Goal: Task Accomplishment & Management: Complete application form

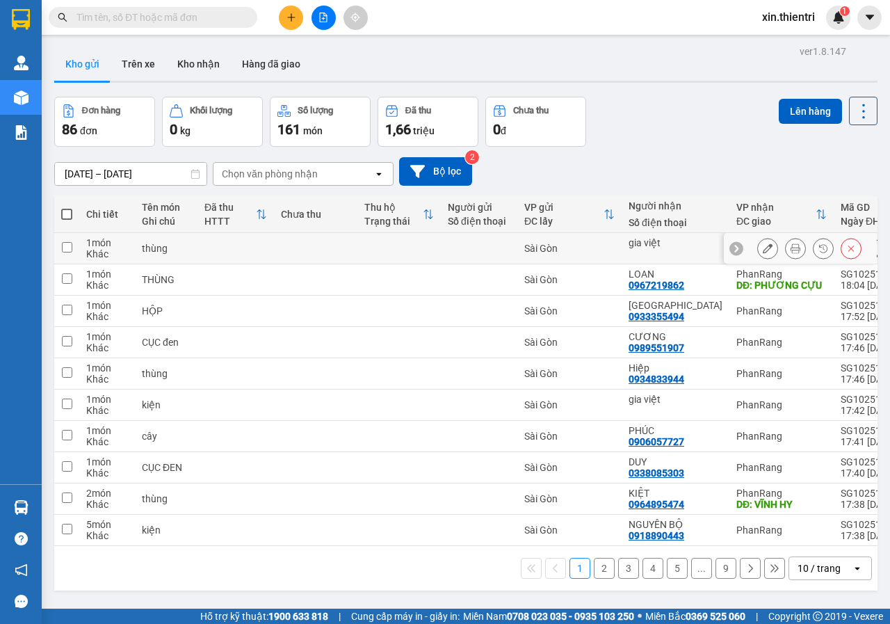
click at [758, 252] on button at bounding box center [767, 248] width 19 height 24
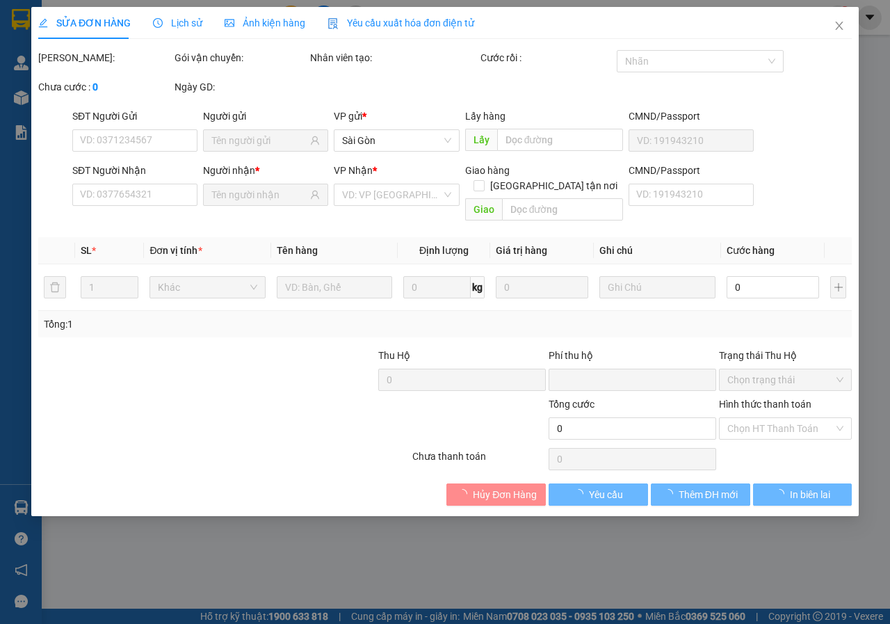
type input "0"
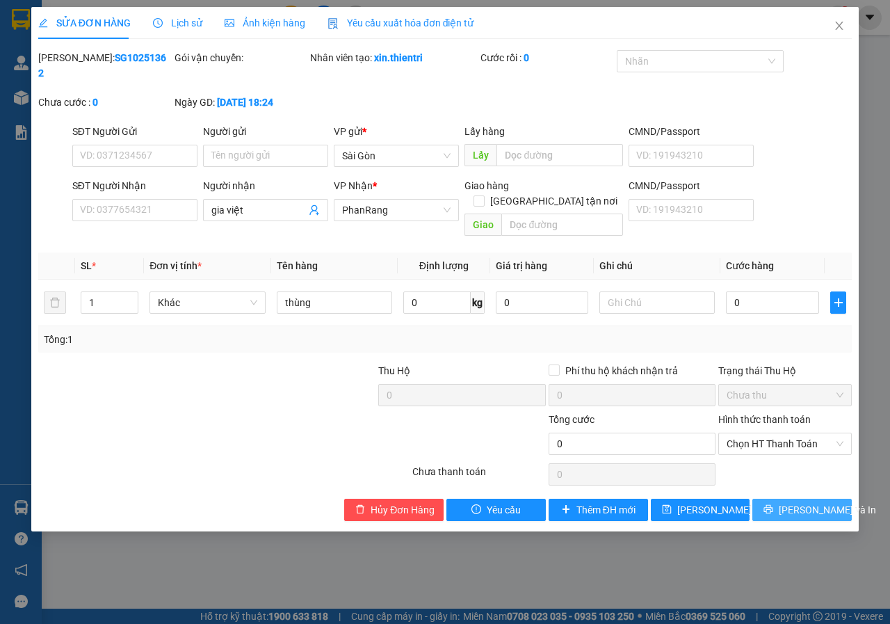
click at [799, 502] on span "Lưu và In" at bounding box center [827, 509] width 97 height 15
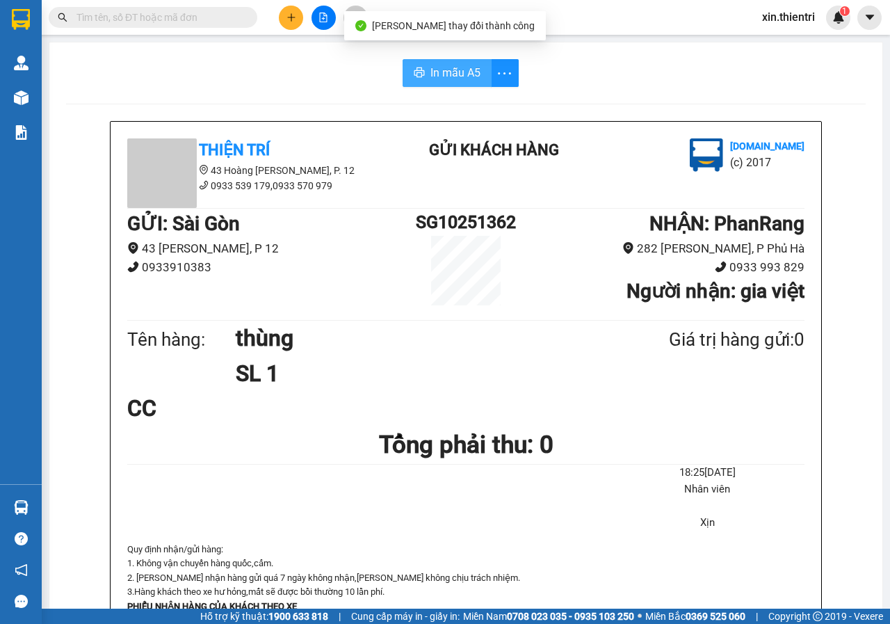
click at [431, 67] on span "In mẫu A5" at bounding box center [455, 72] width 50 height 17
click at [293, 21] on icon "plus" at bounding box center [291, 18] width 10 height 10
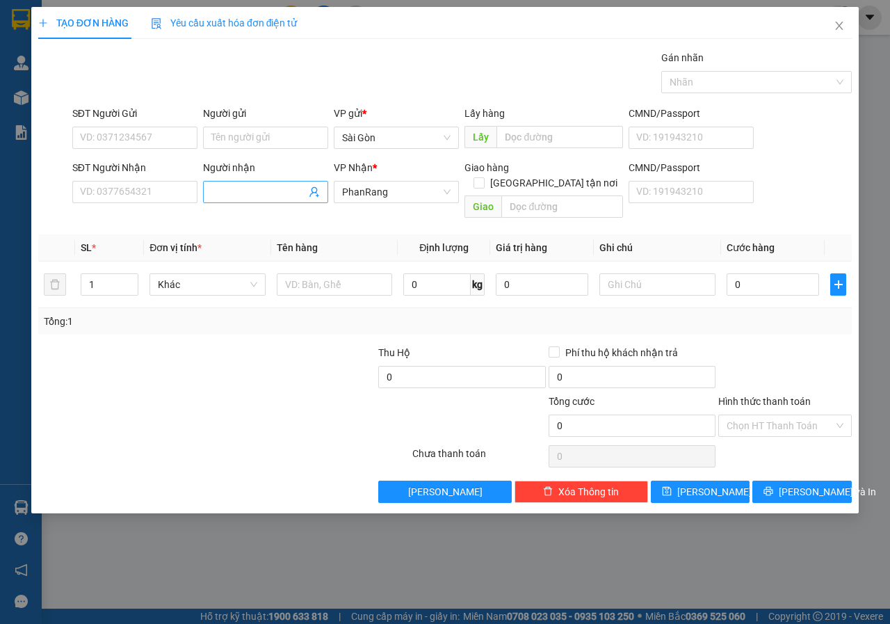
click at [232, 192] on input "Người nhận" at bounding box center [258, 191] width 95 height 15
type input "công thành"
click at [305, 273] on input "text" at bounding box center [335, 284] width 116 height 22
type input "thùng"
drag, startPoint x: 812, startPoint y: 463, endPoint x: 819, endPoint y: 470, distance: 9.8
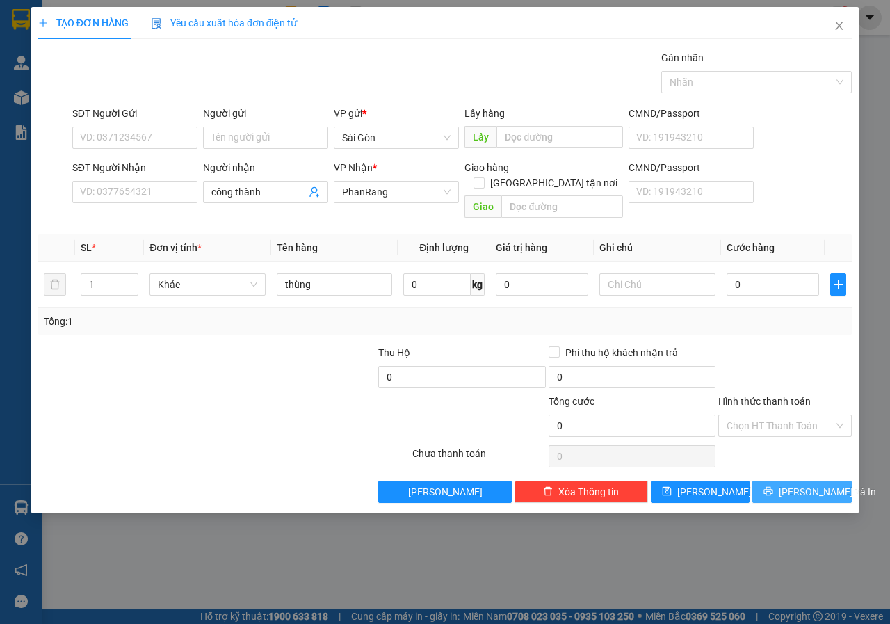
click at [819, 470] on div "Transit Pickup Surcharge Ids Transit Deliver Surcharge Ids Transit Deliver Surc…" at bounding box center [444, 276] width 813 height 453
click at [820, 484] on span "Lưu và In" at bounding box center [827, 491] width 97 height 15
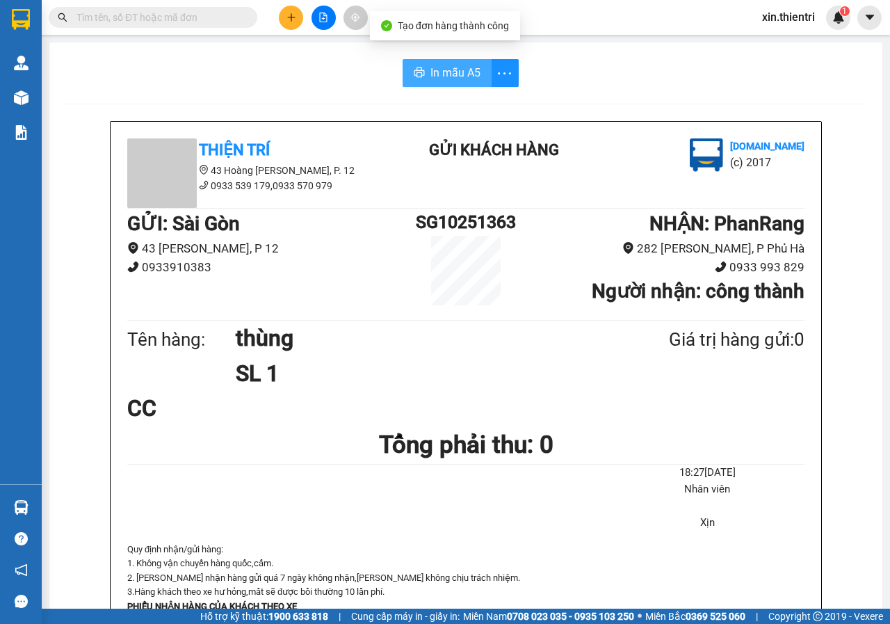
click at [459, 65] on span "In mẫu A5" at bounding box center [455, 72] width 50 height 17
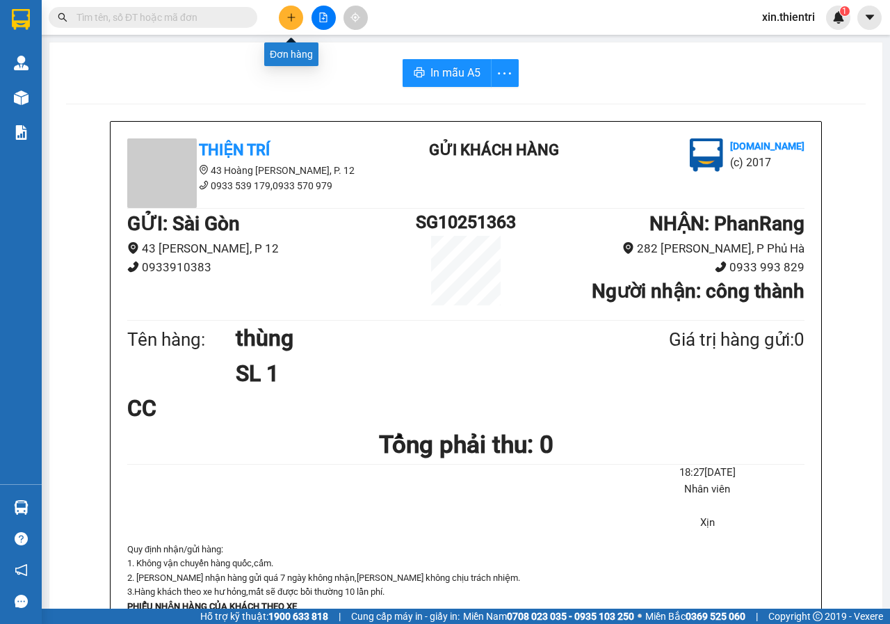
click at [282, 20] on button at bounding box center [291, 18] width 24 height 24
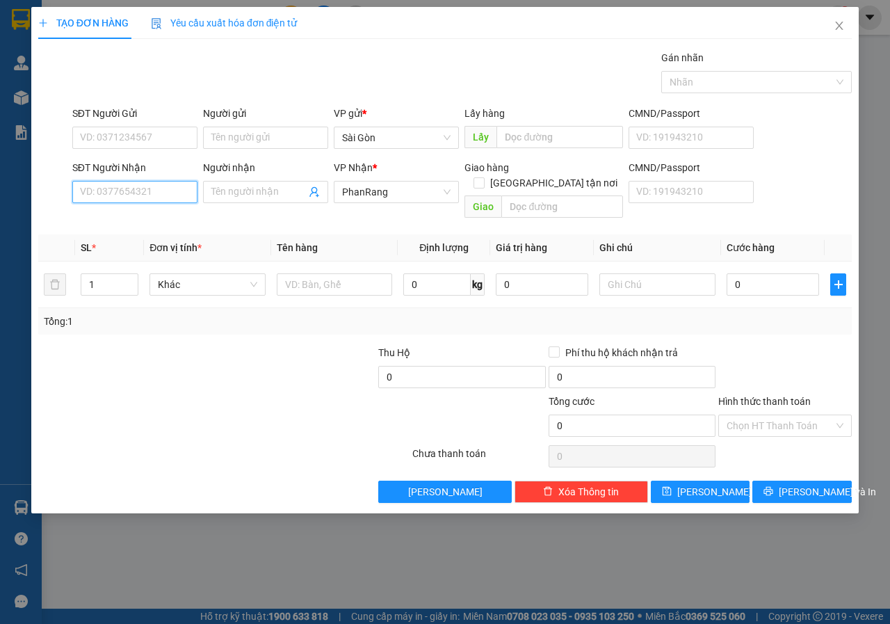
click at [171, 186] on input "SĐT Người Nhận" at bounding box center [134, 192] width 125 height 22
click at [165, 218] on div "0914191956 - BÌNH" at bounding box center [135, 219] width 108 height 15
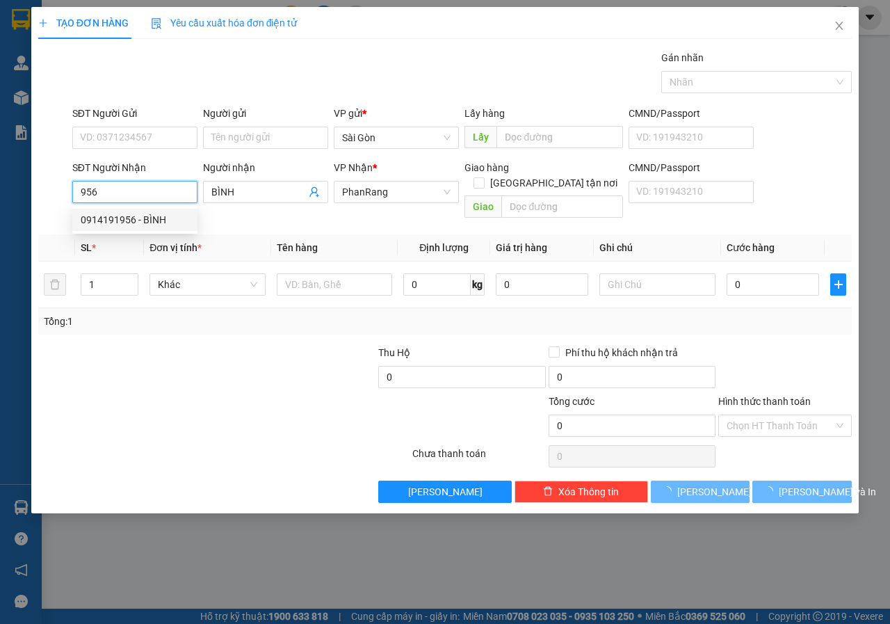
type input "0914191956"
type input "BÌNH"
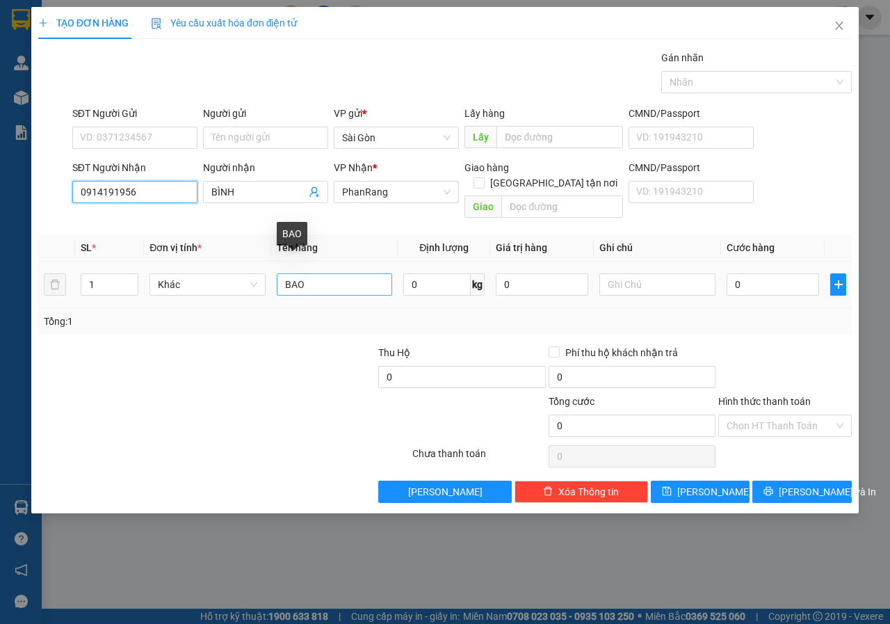
type input "0914191956"
click at [368, 273] on input "BAO" at bounding box center [335, 284] width 116 height 22
click at [367, 273] on input "BAO" at bounding box center [335, 284] width 116 height 22
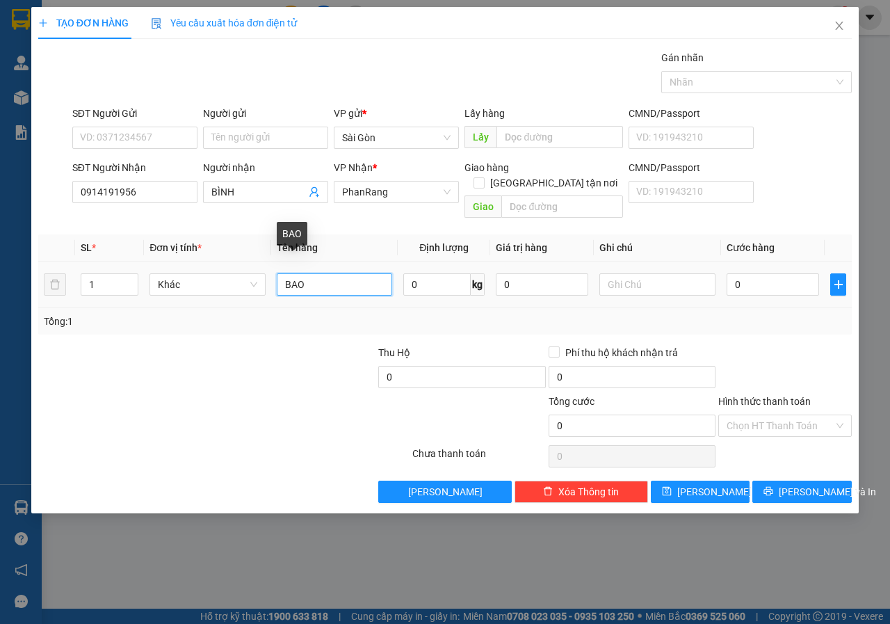
click at [367, 273] on input "BAO" at bounding box center [335, 284] width 116 height 22
type input "cục"
click at [819, 484] on span "Lưu và In" at bounding box center [827, 491] width 97 height 15
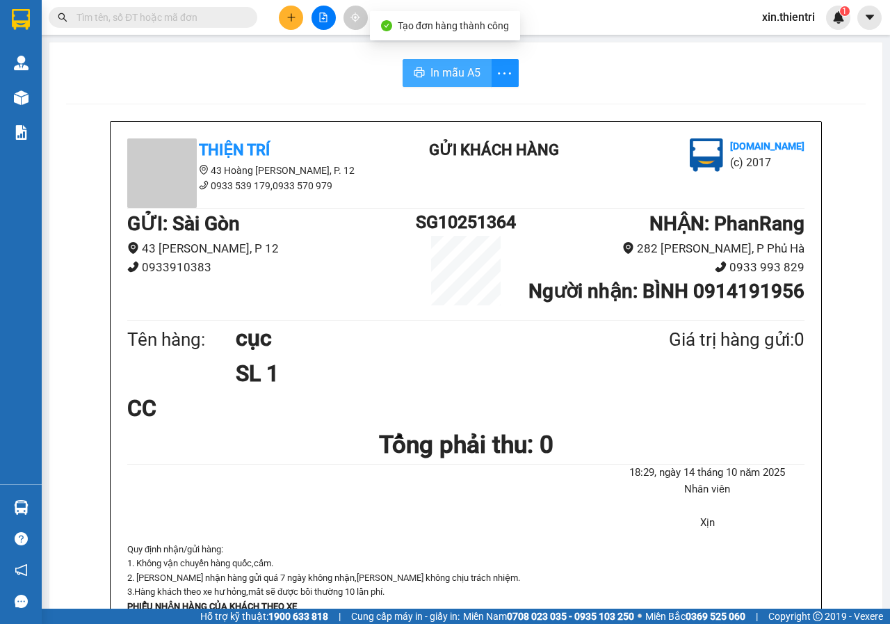
click at [449, 81] on span "In mẫu A5" at bounding box center [455, 72] width 50 height 17
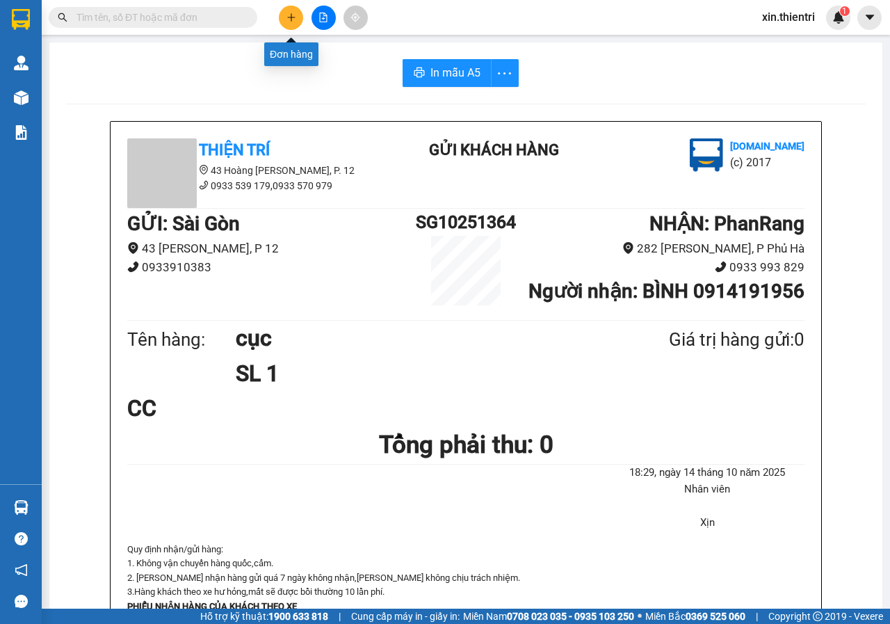
click at [295, 19] on icon "plus" at bounding box center [291, 18] width 10 height 10
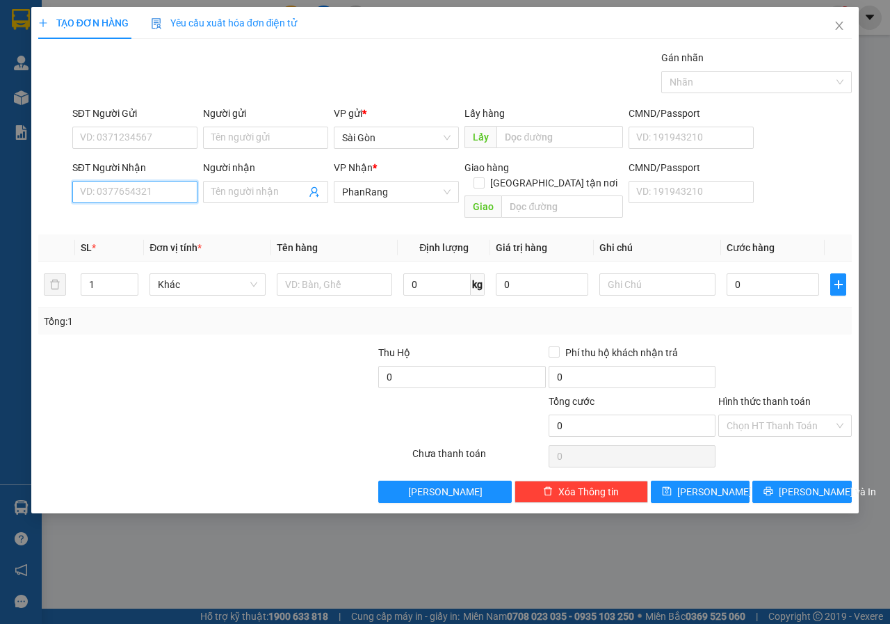
click at [155, 191] on input "SĐT Người Nhận" at bounding box center [134, 192] width 125 height 22
click at [174, 225] on div "0913898687 - Chú Lộc" at bounding box center [159, 219] width 156 height 15
type input "0913898687"
type input "Chú Lộc"
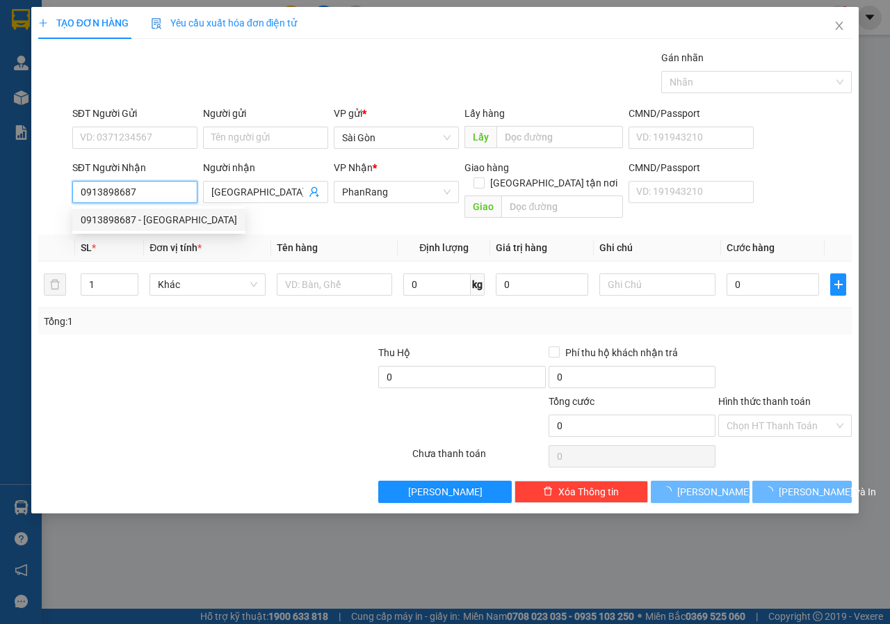
type input "20.000"
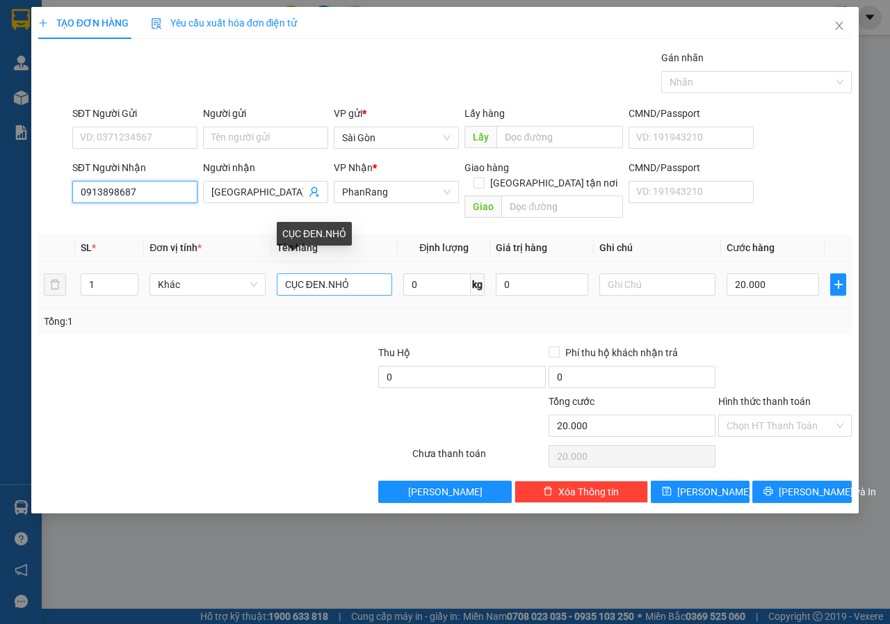
type input "0913898687"
click at [367, 273] on input "CỤC ĐEN.NHỎ" at bounding box center [335, 284] width 116 height 22
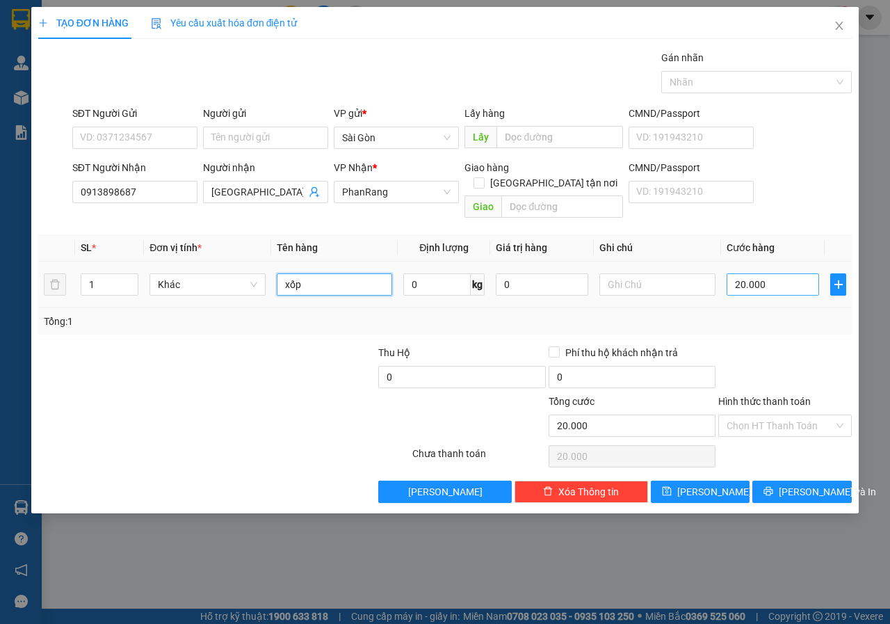
type input "xốp"
click at [772, 276] on input "20.000" at bounding box center [772, 284] width 92 height 22
type input "4"
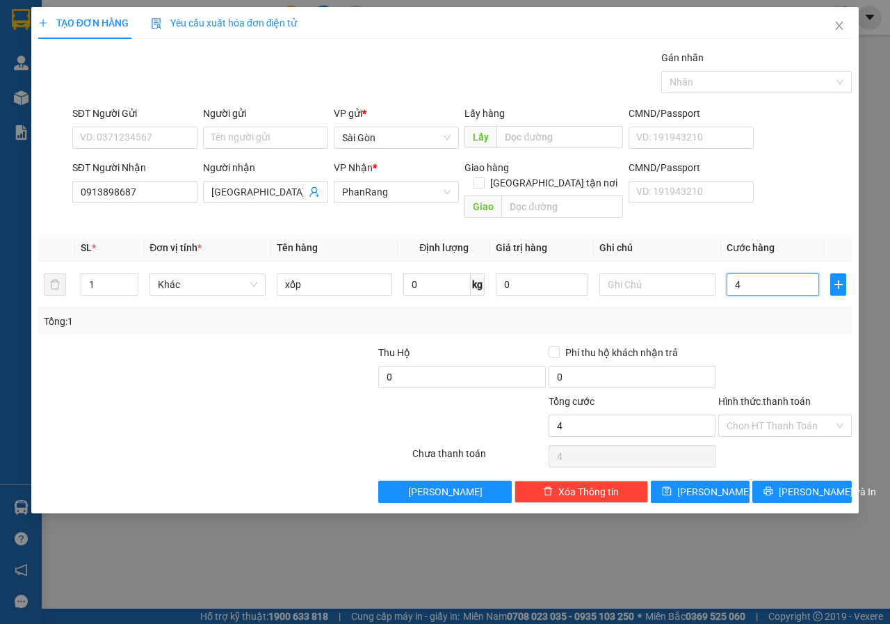
type input "40"
type input "40.000"
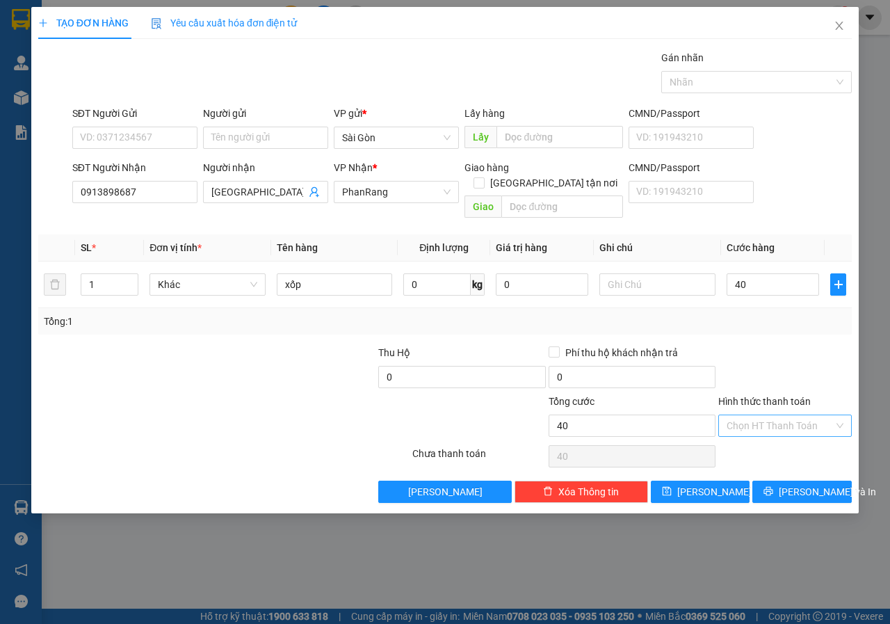
type input "40.000"
drag, startPoint x: 779, startPoint y: 409, endPoint x: 772, endPoint y: 432, distance: 24.0
click at [779, 415] on input "Hình thức thanh toán" at bounding box center [779, 425] width 107 height 21
click at [771, 436] on div "Tại văn phòng" at bounding box center [784, 437] width 117 height 15
type input "0"
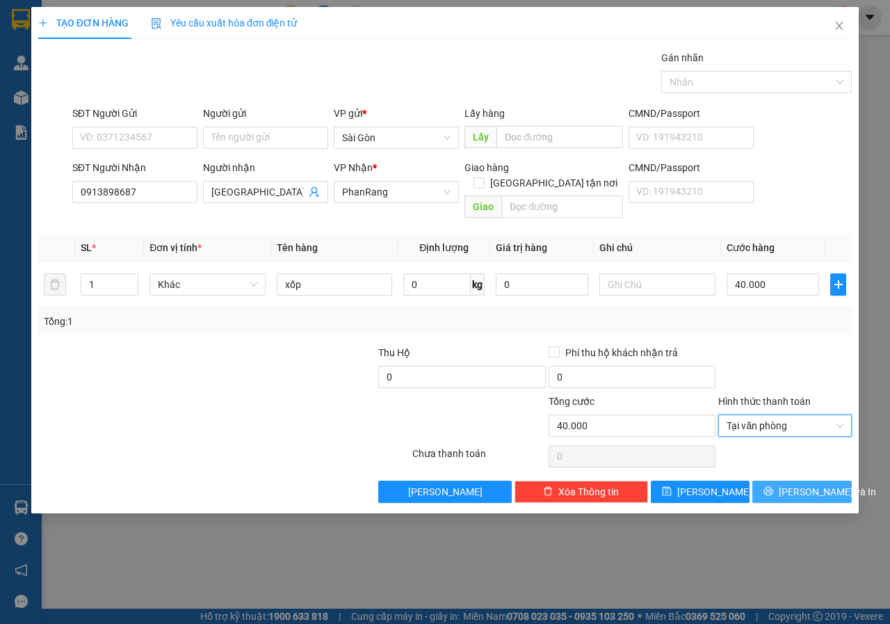
click at [785, 483] on button "Lưu và In" at bounding box center [801, 491] width 99 height 22
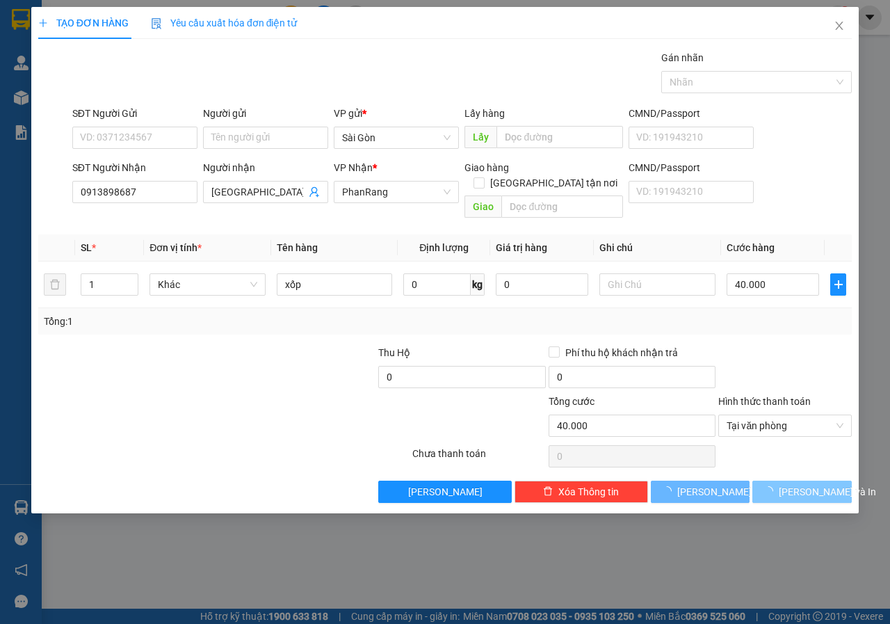
click at [779, 484] on span "button" at bounding box center [770, 491] width 15 height 15
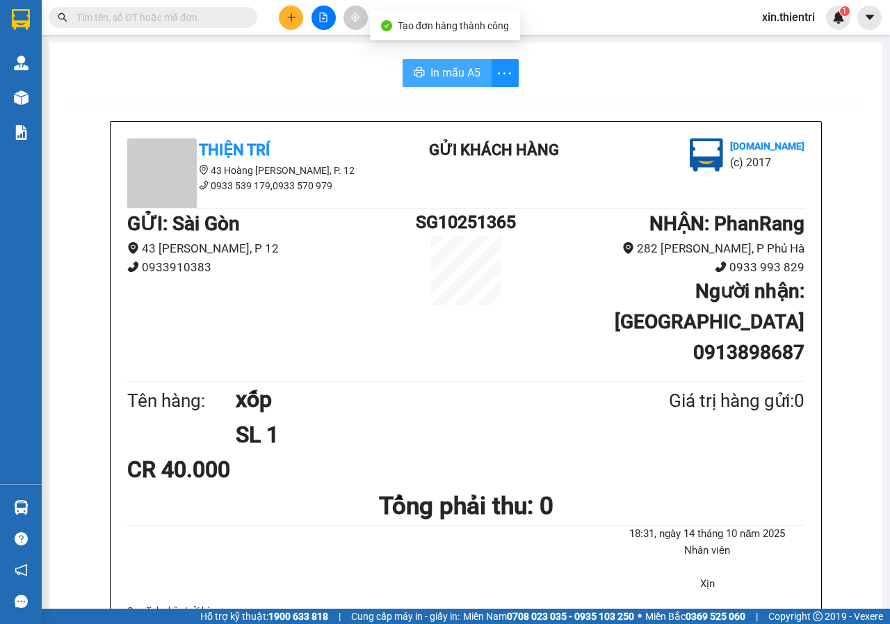
click at [457, 78] on span "In mẫu A5" at bounding box center [455, 72] width 50 height 17
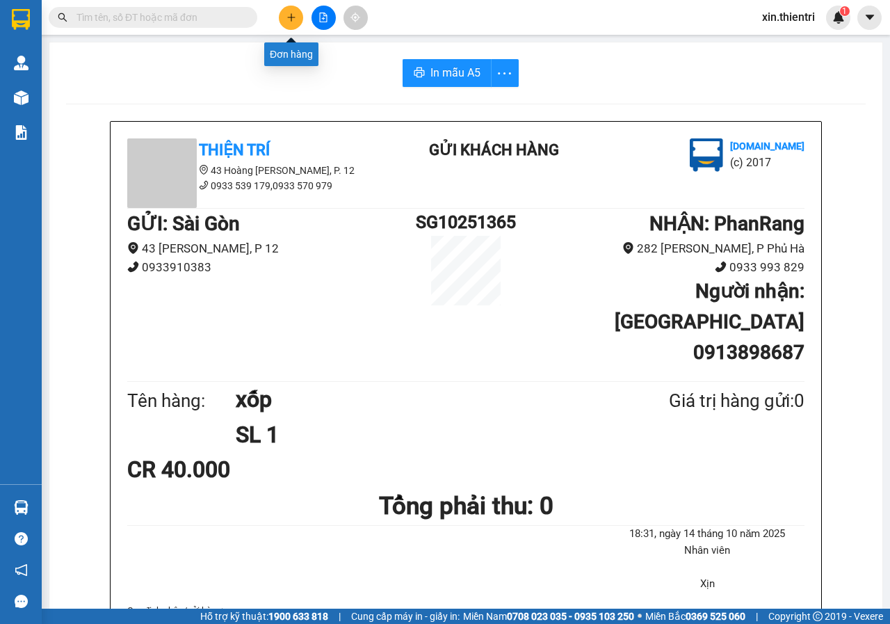
click at [290, 22] on button at bounding box center [291, 18] width 24 height 24
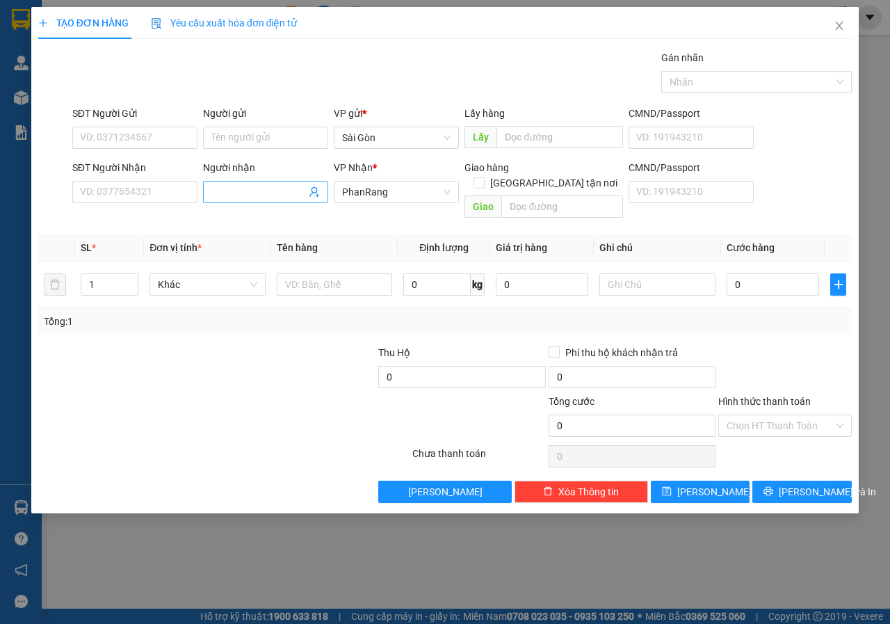
click at [291, 189] on input "Người nhận" at bounding box center [258, 191] width 95 height 15
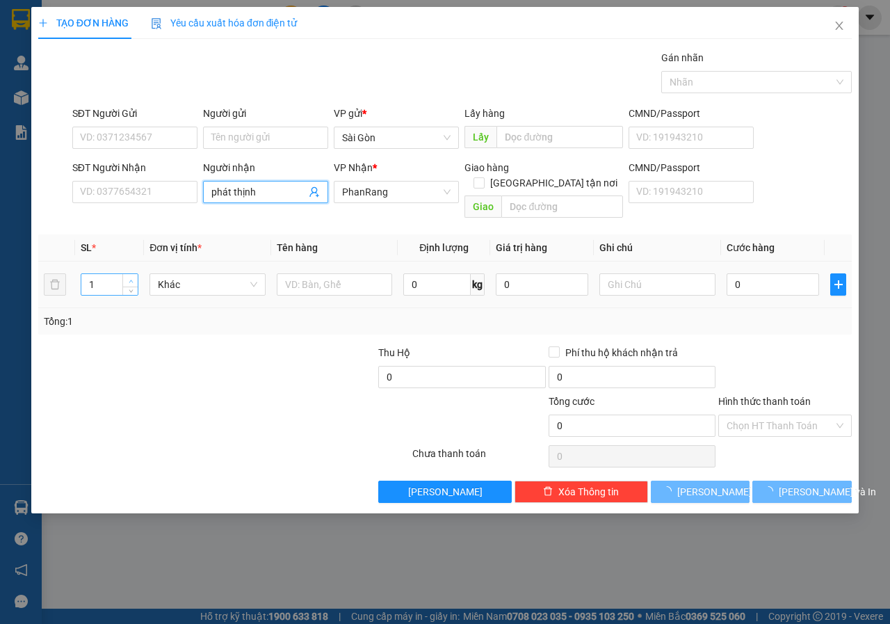
type input "phát thịnh"
type input "2"
click at [134, 277] on span "up" at bounding box center [131, 281] width 8 height 8
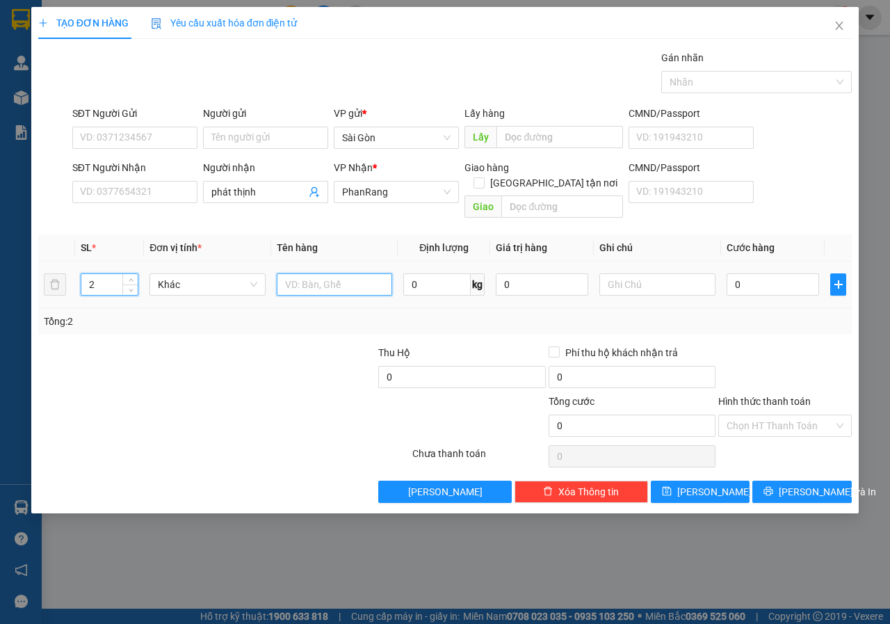
click at [319, 273] on input "text" at bounding box center [335, 284] width 116 height 22
type input "1 thùng 1 bao"
click at [788, 485] on button "Lưu và In" at bounding box center [801, 491] width 99 height 22
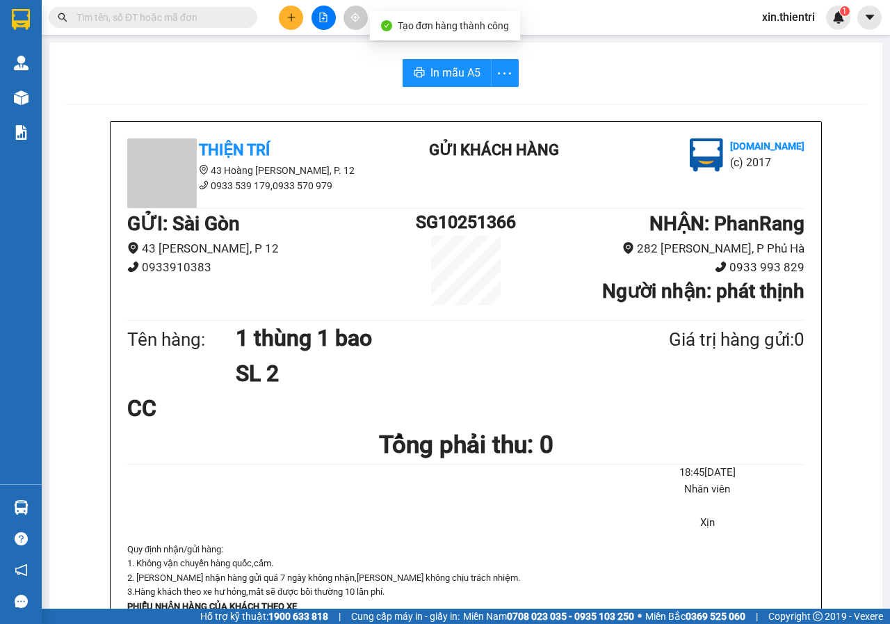
click at [441, 92] on div "In mẫu A5 Thiện Trí 43 Hoàng Dư Khương, P. 12 0933 539 179,0933 570 979 Gửi khá…" at bounding box center [465, 602] width 833 height 1121
click at [442, 90] on div "In mẫu A5 Thiện Trí 43 Hoàng Dư Khương, P. 12 0933 539 179,0933 570 979 Gửi khá…" at bounding box center [465, 602] width 833 height 1121
click at [469, 81] on button "In mẫu A5" at bounding box center [446, 73] width 89 height 28
click at [291, 15] on icon "plus" at bounding box center [291, 18] width 10 height 10
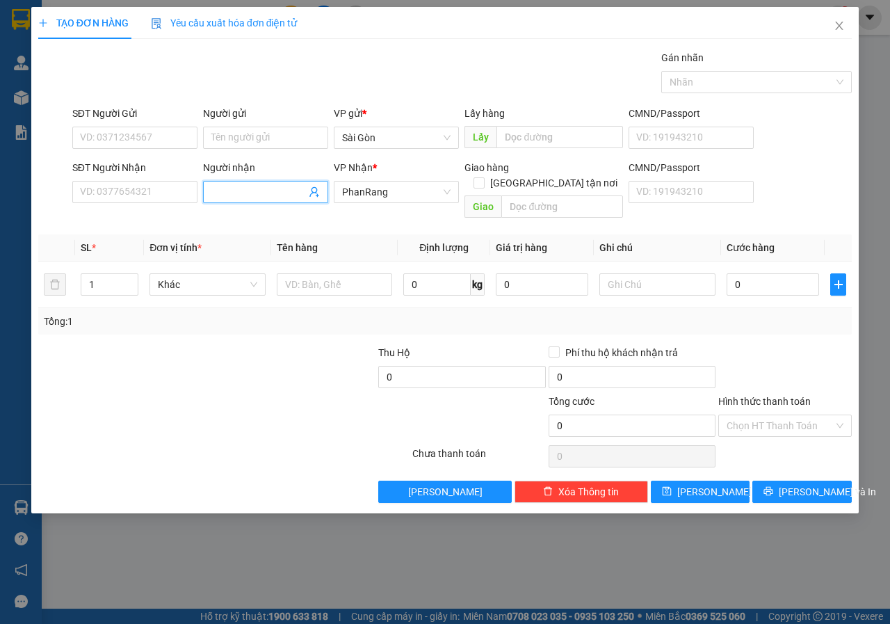
click at [229, 197] on input "Người nhận" at bounding box center [258, 191] width 95 height 15
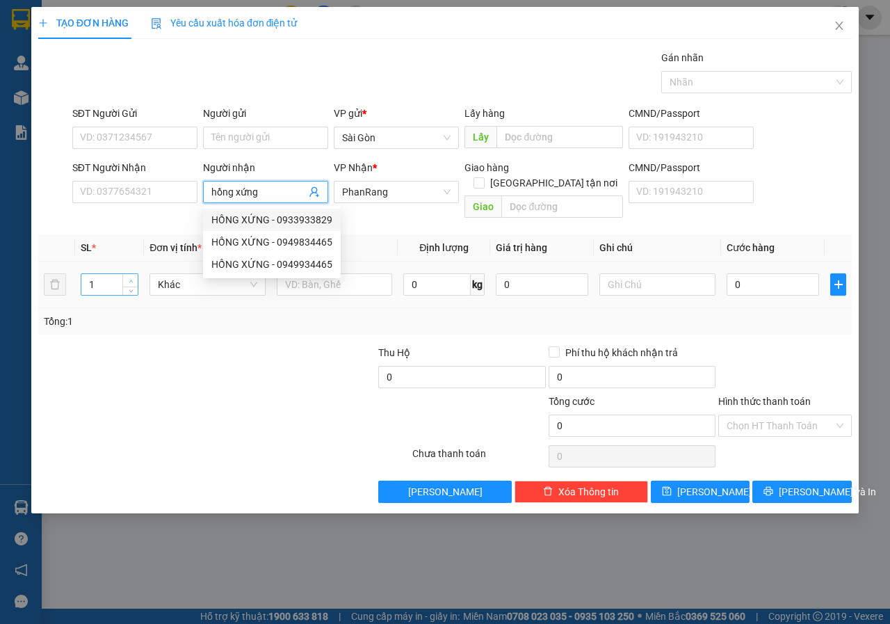
type input "hồng xứng"
click at [134, 274] on span "Increase Value" at bounding box center [129, 280] width 15 height 13
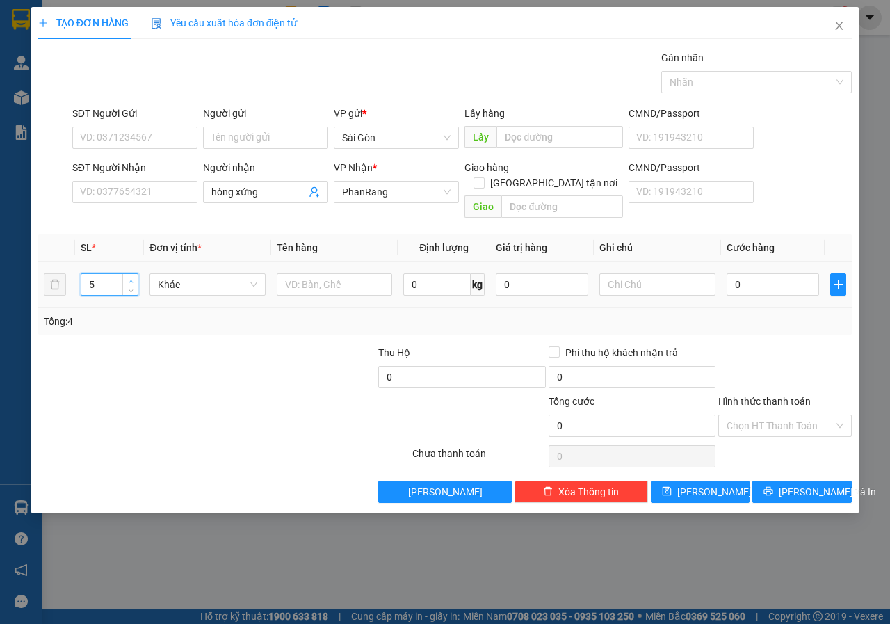
click at [129, 274] on span "Increase Value" at bounding box center [129, 280] width 15 height 13
click at [127, 274] on span "Increase Value" at bounding box center [129, 280] width 15 height 13
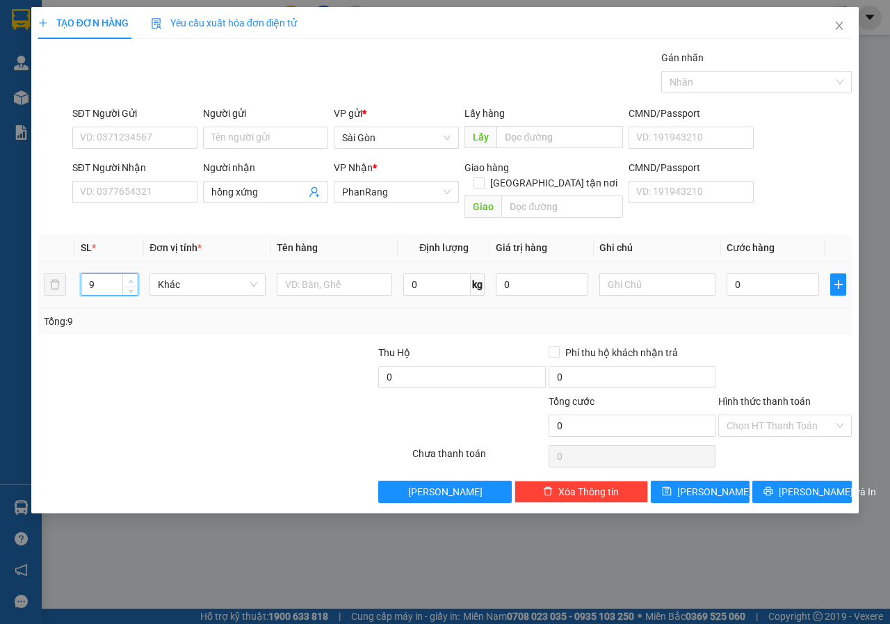
type input "10"
click at [127, 274] on span "Increase Value" at bounding box center [129, 280] width 15 height 13
click at [305, 273] on input "text" at bounding box center [335, 284] width 116 height 22
type input "thùng"
click at [823, 484] on span "Lưu và In" at bounding box center [827, 491] width 97 height 15
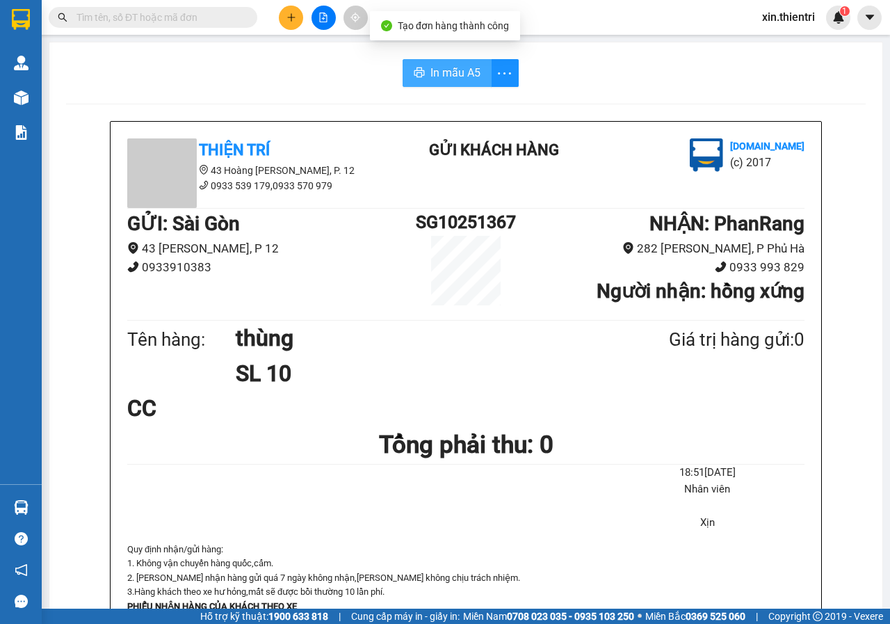
click at [459, 74] on span "In mẫu A5" at bounding box center [455, 72] width 50 height 17
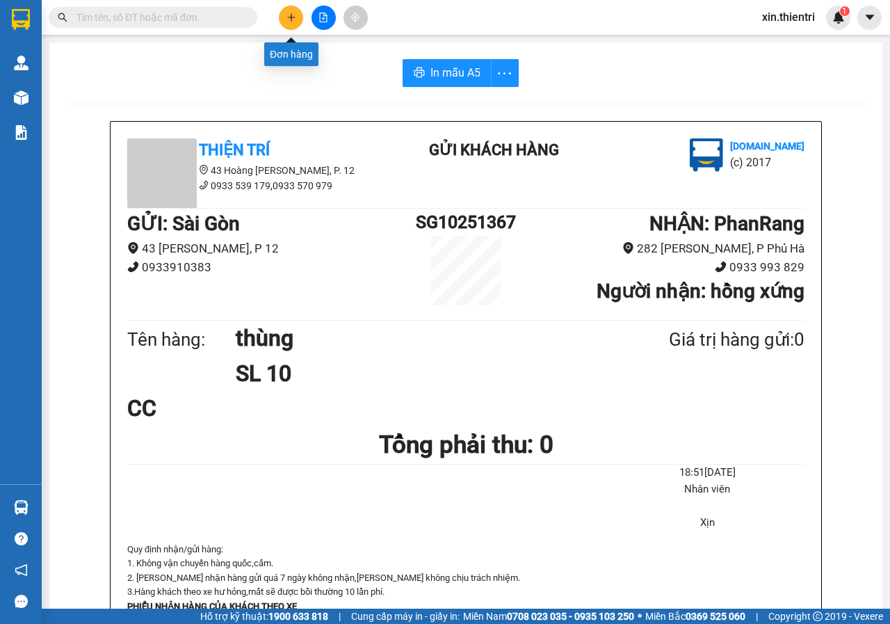
click at [294, 18] on icon "plus" at bounding box center [291, 18] width 10 height 10
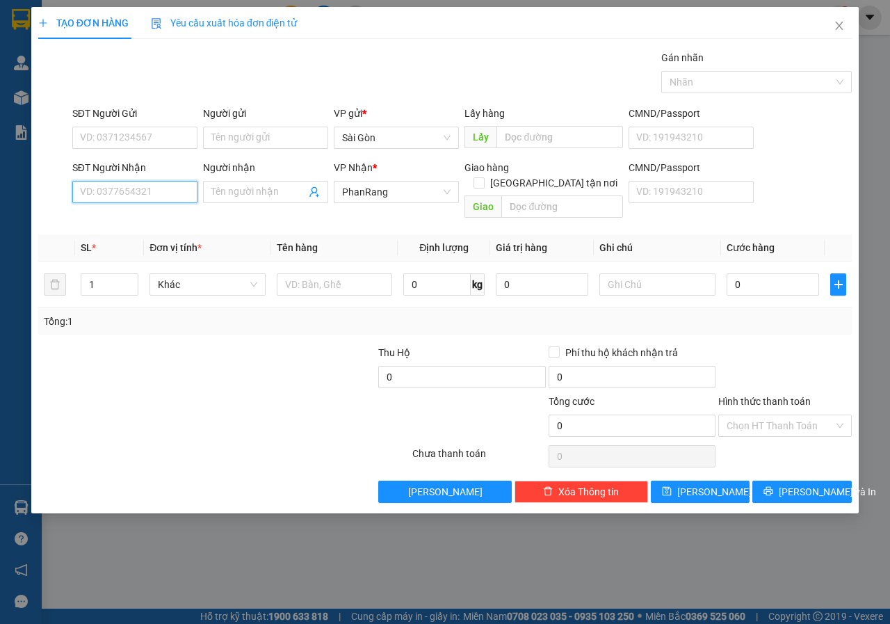
click at [193, 188] on input "SĐT Người Nhận" at bounding box center [134, 192] width 125 height 22
click at [173, 221] on div "0918209819 - AN THIÊN PHÚ" at bounding box center [167, 219] width 172 height 15
type input "0918209819"
type input "AN THIÊN PHÚ"
type input "0918209819"
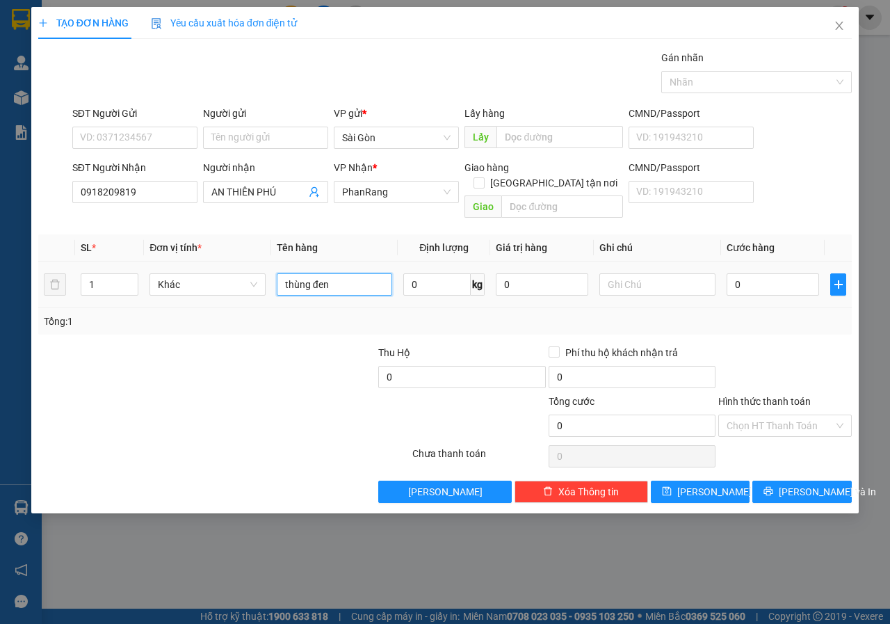
click at [330, 273] on input "thùng đen" at bounding box center [335, 284] width 116 height 22
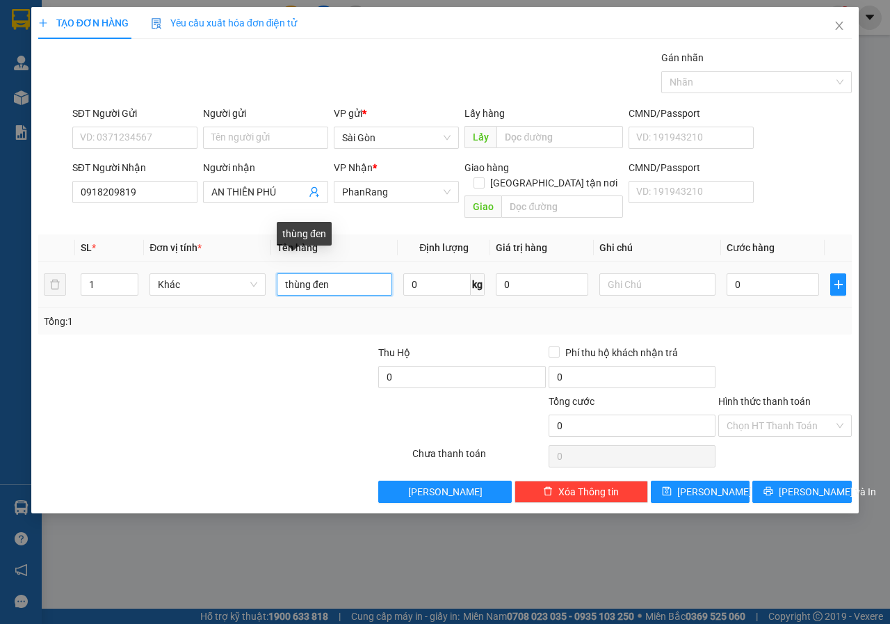
click at [334, 273] on input "thùng đen" at bounding box center [335, 284] width 116 height 22
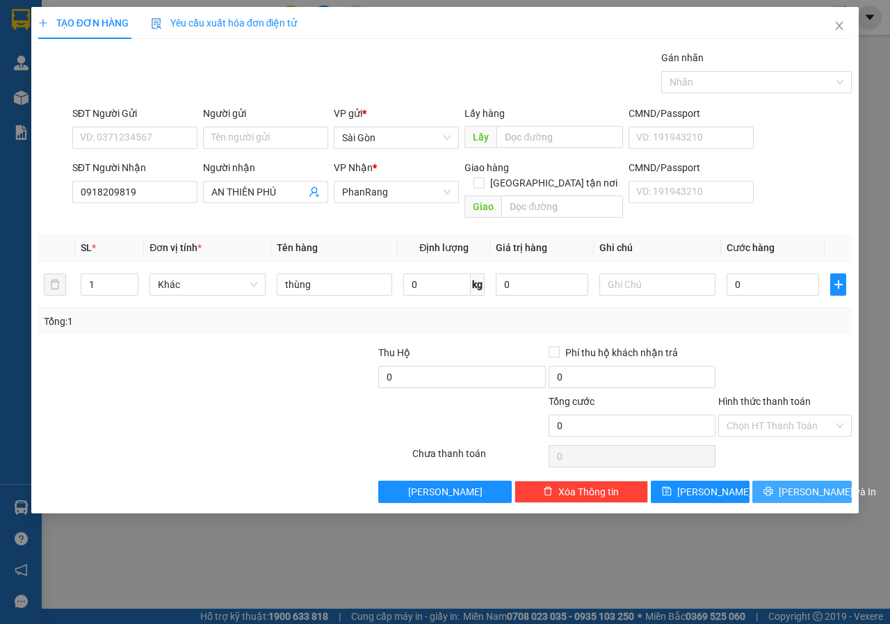
click at [799, 484] on span "Lưu và In" at bounding box center [827, 491] width 97 height 15
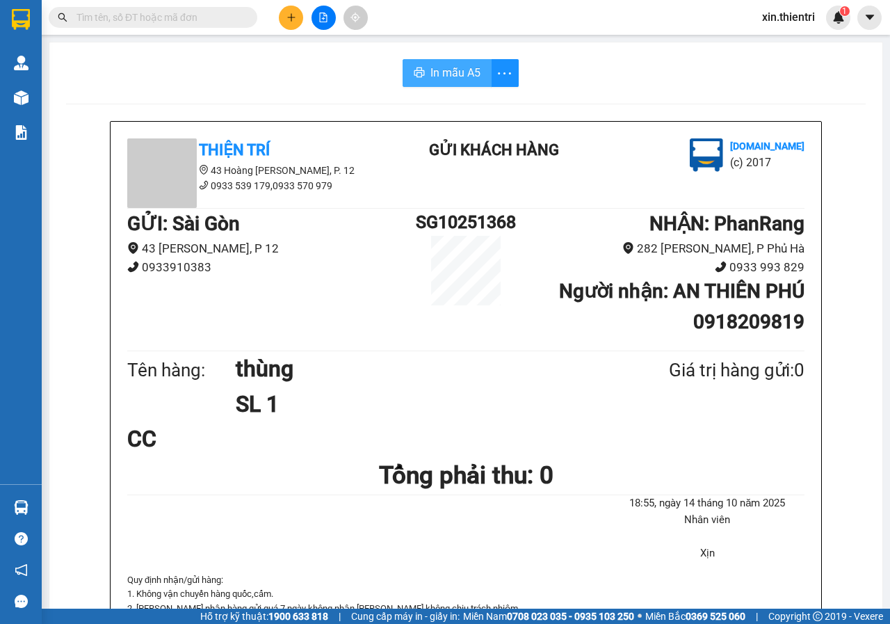
click at [451, 73] on span "In mẫu A5" at bounding box center [455, 72] width 50 height 17
click at [302, 29] on div at bounding box center [323, 18] width 104 height 24
click at [297, 25] on button at bounding box center [291, 18] width 24 height 24
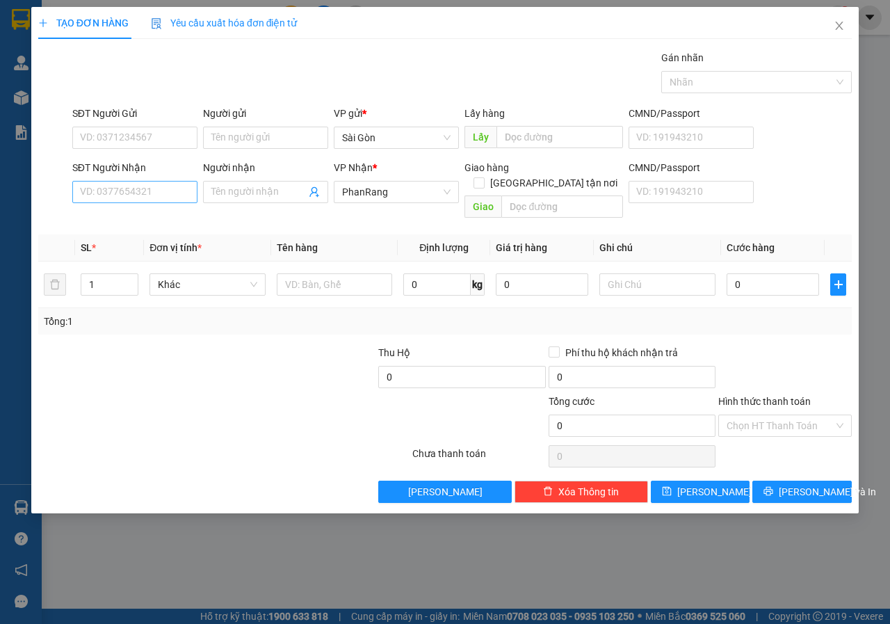
drag, startPoint x: 151, startPoint y: 204, endPoint x: 149, endPoint y: 195, distance: 8.5
click at [150, 199] on div "SĐT Người Nhận VD: 0377654321" at bounding box center [134, 184] width 125 height 49
click at [149, 194] on input "SĐT Người Nhận" at bounding box center [134, 192] width 125 height 22
click at [150, 243] on div "0339097972 - LIÊN" at bounding box center [135, 241] width 108 height 15
type input "0339097972"
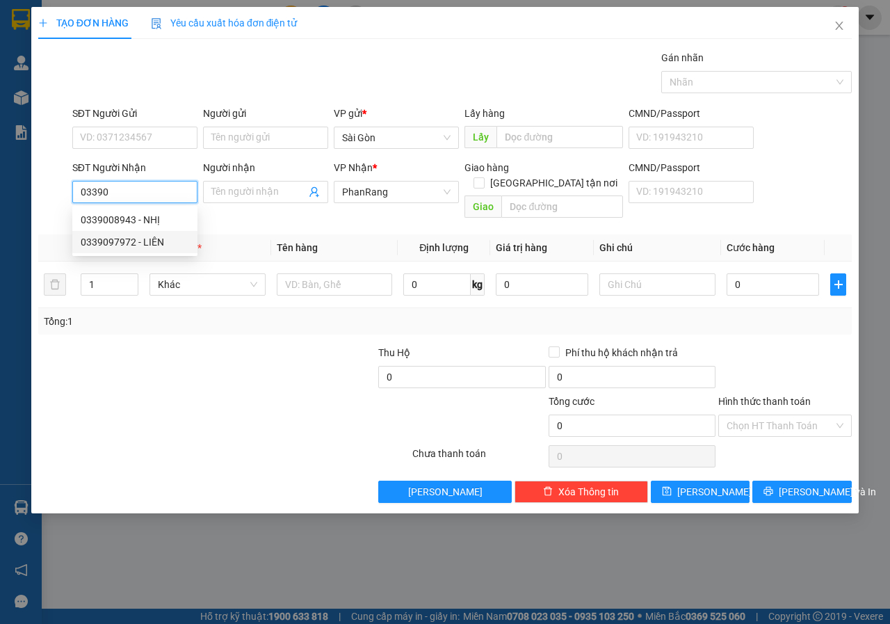
type input "LIÊN"
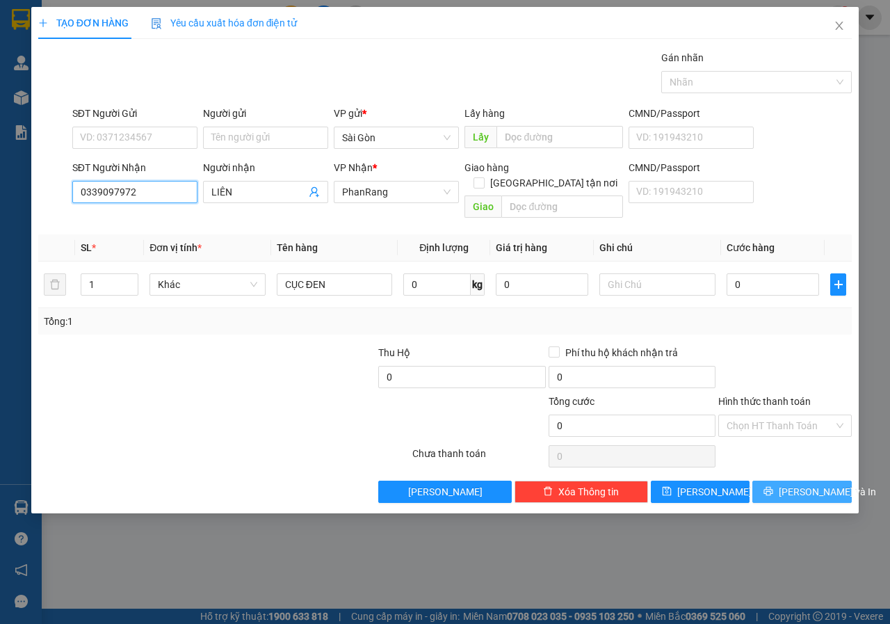
type input "0339097972"
click at [786, 480] on button "Lưu và In" at bounding box center [801, 491] width 99 height 22
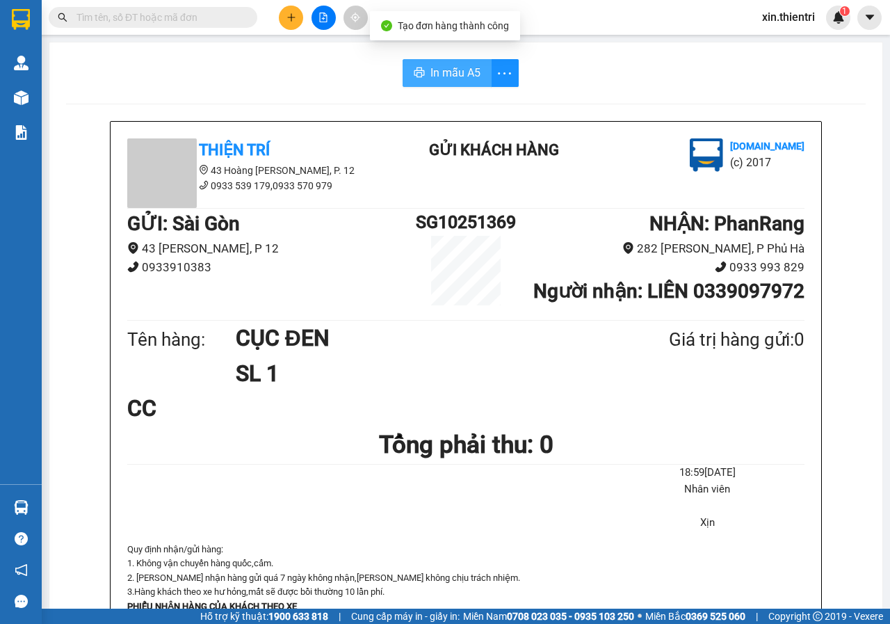
drag, startPoint x: 436, startPoint y: 60, endPoint x: 443, endPoint y: 67, distance: 10.3
click at [439, 64] on button "In mẫu A5" at bounding box center [446, 73] width 89 height 28
click at [443, 67] on span "In mẫu A5" at bounding box center [455, 72] width 50 height 17
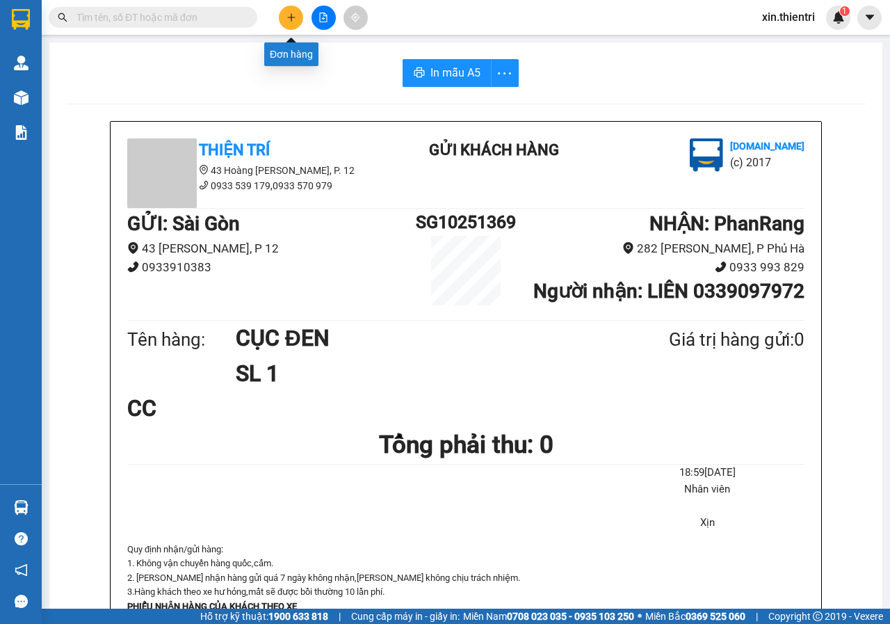
click at [298, 14] on button at bounding box center [291, 18] width 24 height 24
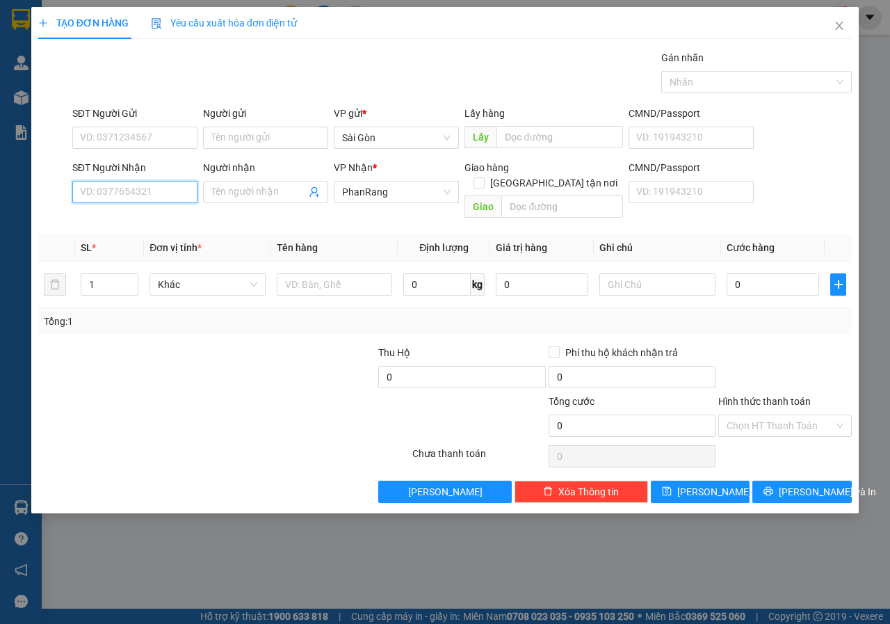
click at [131, 200] on input "SĐT Người Nhận" at bounding box center [134, 192] width 125 height 22
drag, startPoint x: 94, startPoint y: 191, endPoint x: 163, endPoint y: 183, distance: 70.0
click at [96, 191] on input "085162" at bounding box center [134, 192] width 125 height 22
click at [149, 188] on input "0854162" at bounding box center [134, 192] width 125 height 22
type input "0854162534"
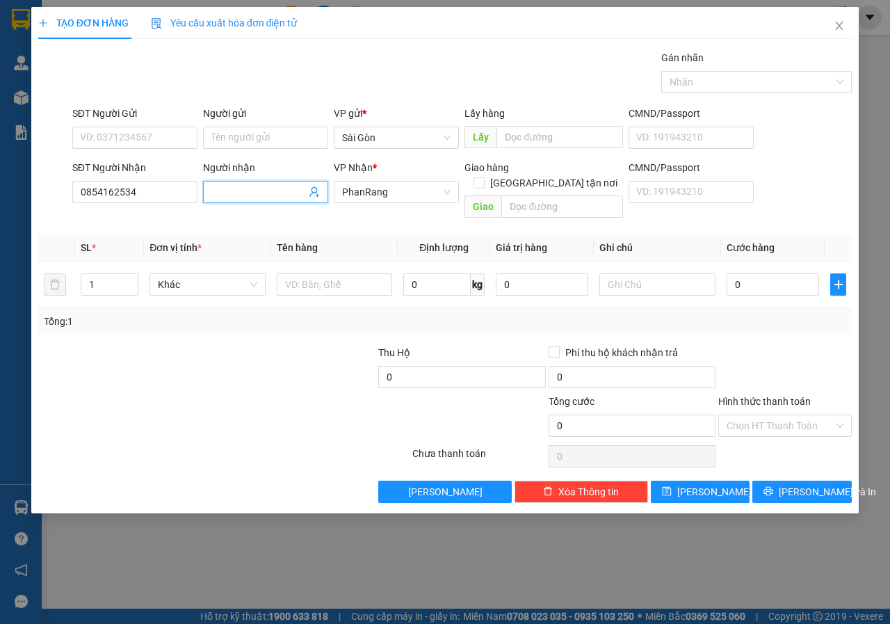
click at [274, 185] on input "Người nhận" at bounding box center [258, 191] width 95 height 15
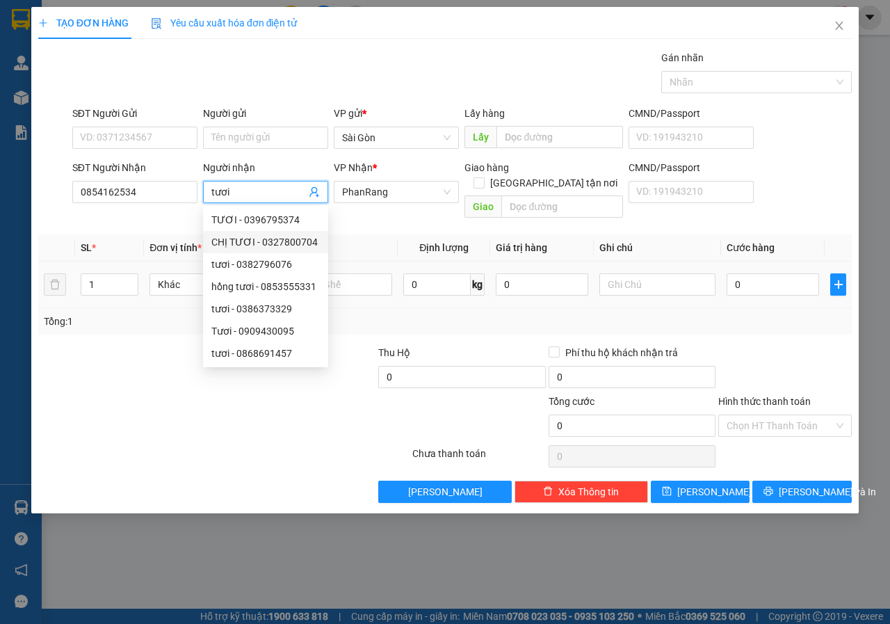
type input "tươi"
click at [156, 291] on td "Khác" at bounding box center [207, 284] width 127 height 47
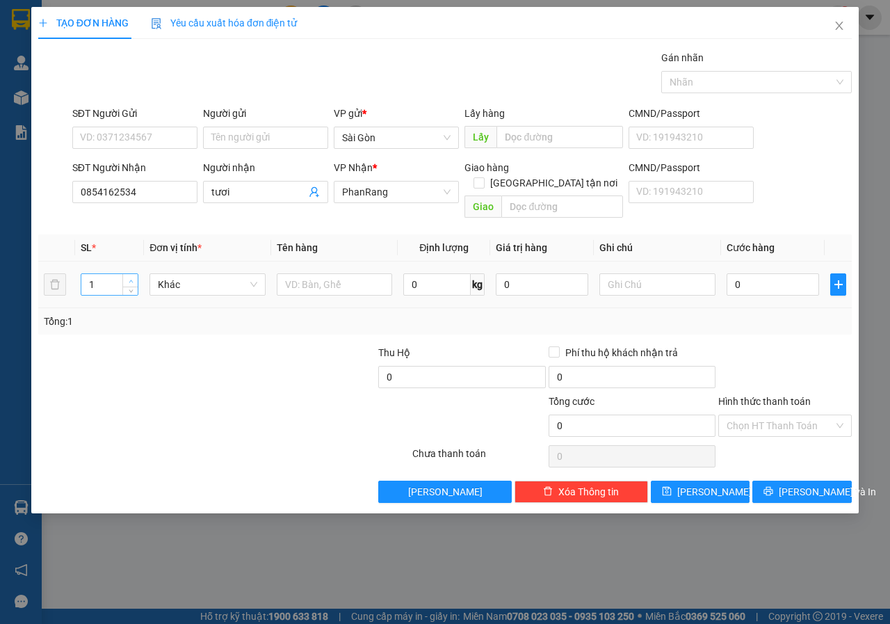
type input "2"
click at [133, 274] on span "Increase Value" at bounding box center [129, 280] width 15 height 13
click at [308, 278] on input "text" at bounding box center [335, 284] width 116 height 22
type input "thung"
click at [538, 195] on input "text" at bounding box center [561, 206] width 121 height 22
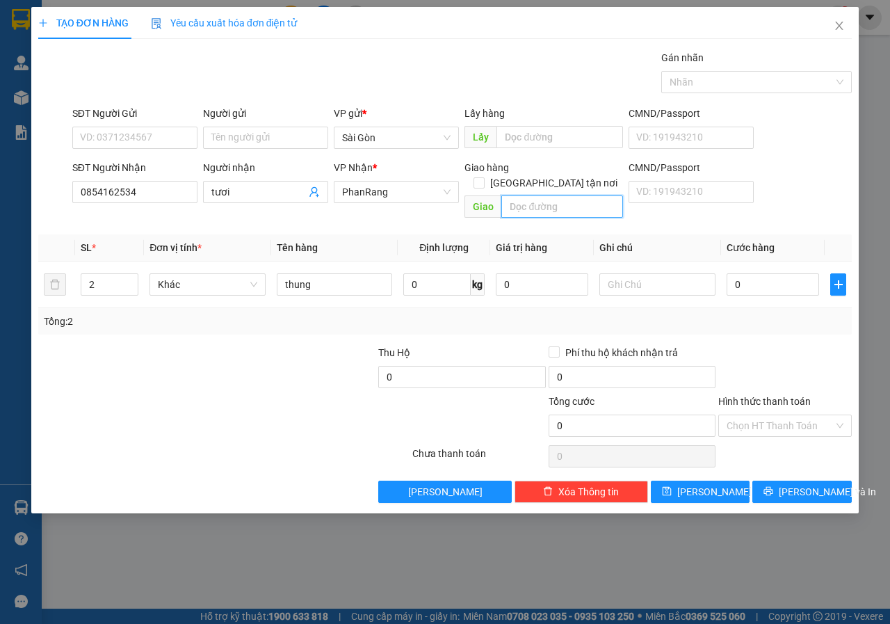
type input "d"
type input "đông hải"
click at [812, 484] on span "Lưu và In" at bounding box center [827, 491] width 97 height 15
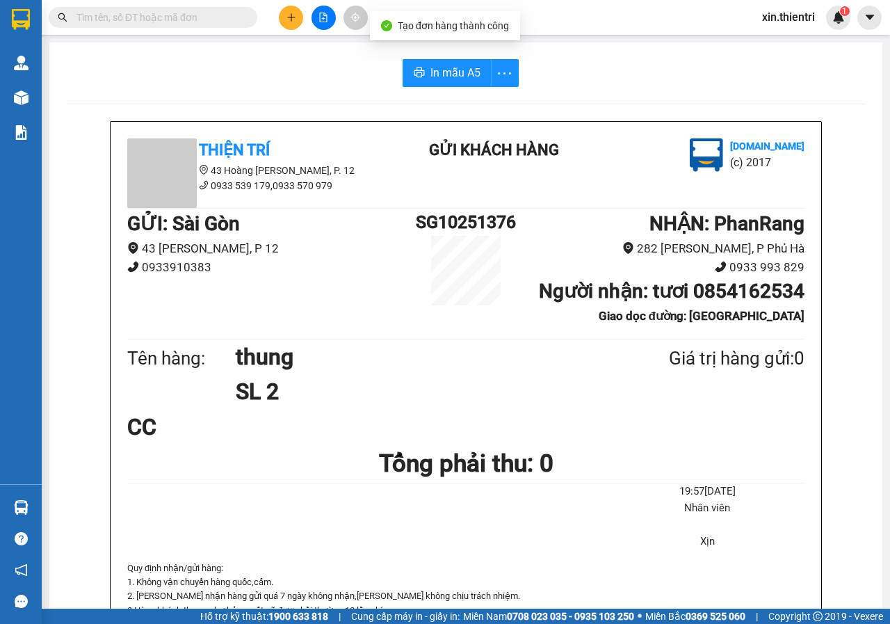
click at [460, 87] on div "In mẫu A5 Thiện Trí 43 Hoàng Dư Khương, P. 12 0933 539 179,0933 570 979 Gửi khá…" at bounding box center [465, 631] width 833 height 1179
click at [419, 72] on button "In mẫu A5" at bounding box center [446, 73] width 89 height 28
click at [290, 22] on button at bounding box center [291, 18] width 24 height 24
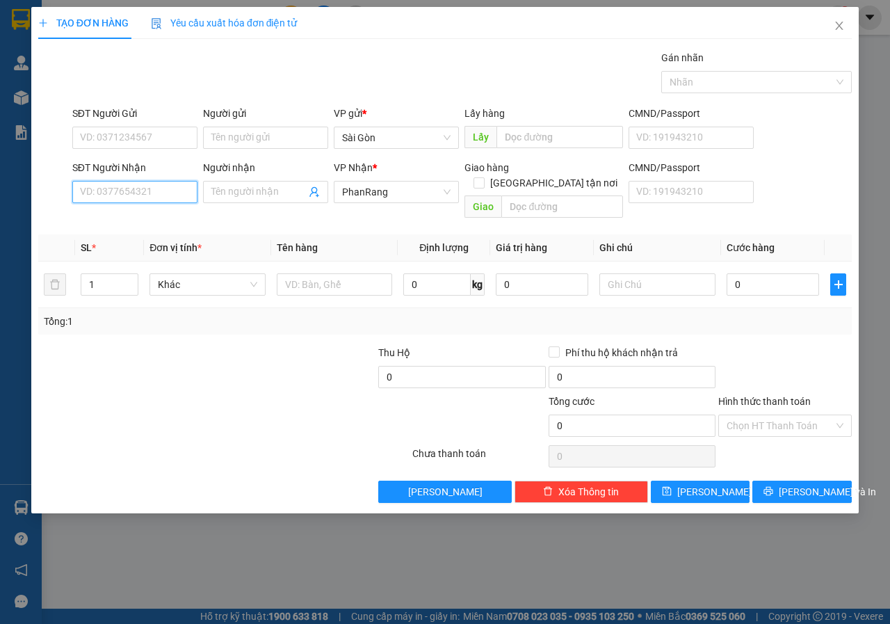
click at [165, 192] on input "SĐT Người Nhận" at bounding box center [134, 192] width 125 height 22
click at [169, 214] on div "0376765834 - THƯƠNG" at bounding box center [135, 219] width 108 height 15
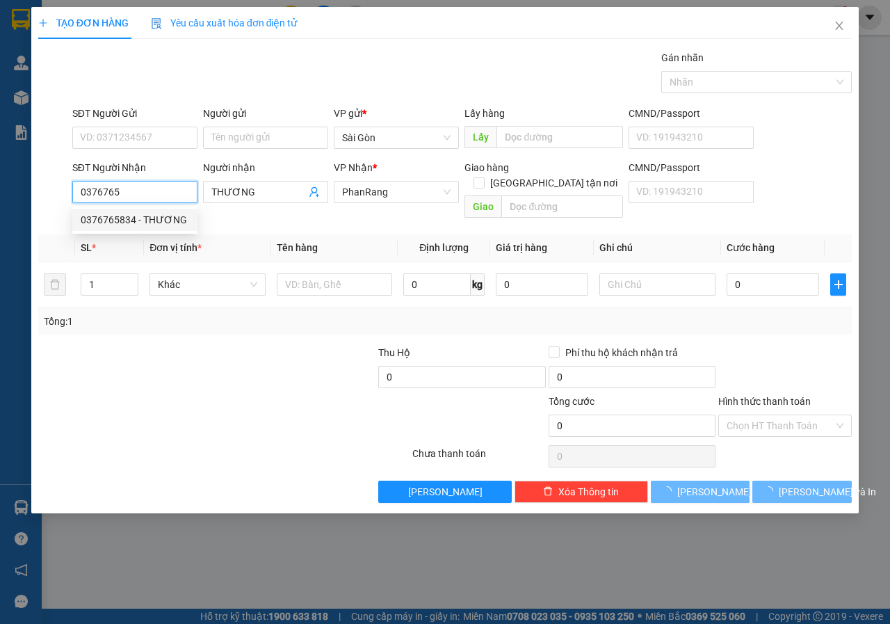
type input "0376765834"
type input "THƯƠNG"
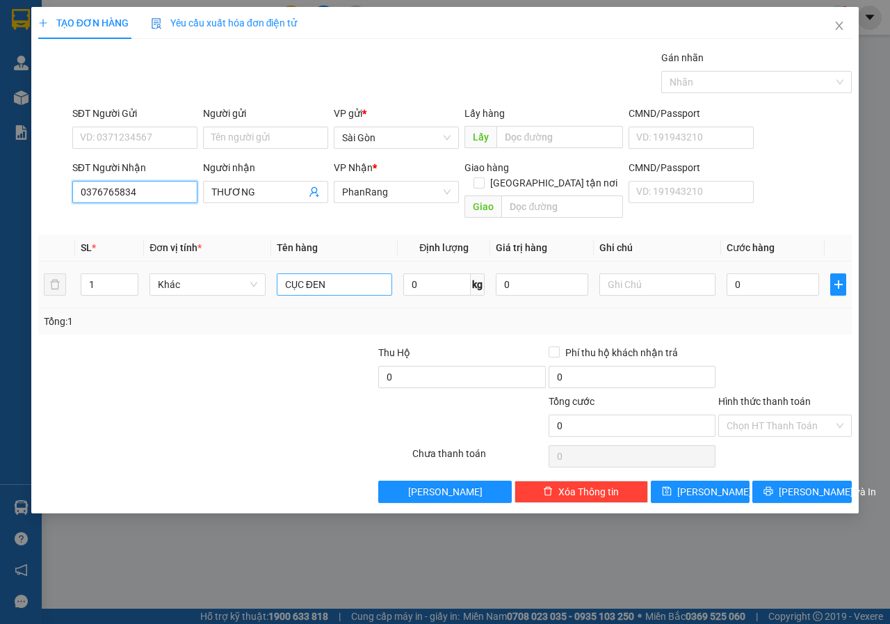
type input "0376765834"
click at [341, 273] on input "CỤC ĐEN" at bounding box center [335, 284] width 116 height 22
type input "bao"
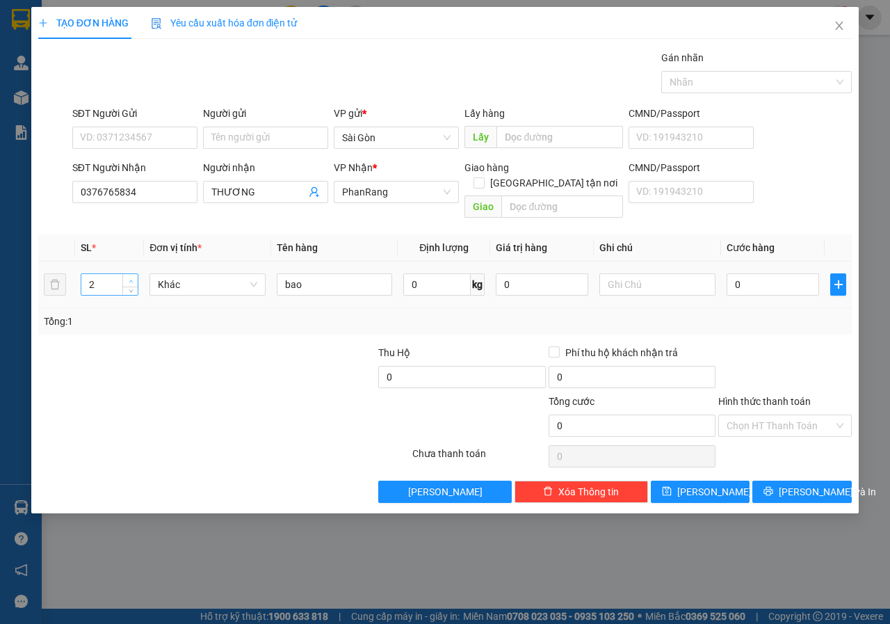
click at [128, 274] on span "Increase Value" at bounding box center [129, 280] width 15 height 13
click at [788, 487] on button "Lưu và In" at bounding box center [801, 491] width 99 height 22
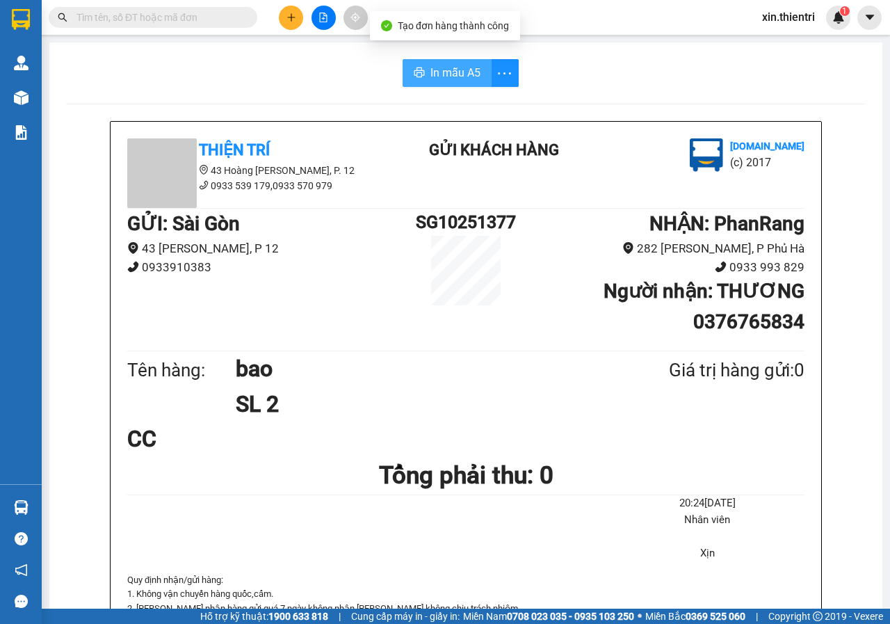
click at [457, 70] on span "In mẫu A5" at bounding box center [455, 72] width 50 height 17
